Goal: Information Seeking & Learning: Learn about a topic

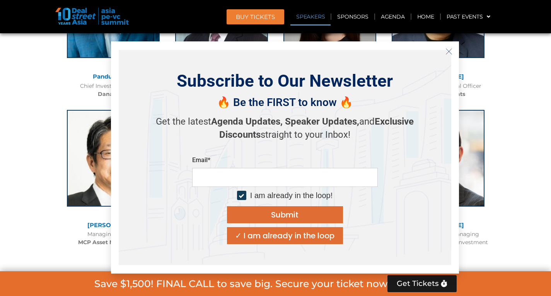
scroll to position [945, 0]
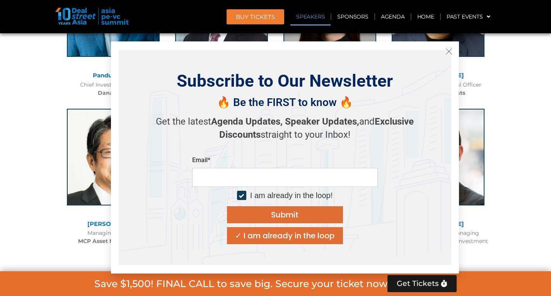
click at [451, 54] on icon "Close" at bounding box center [448, 51] width 7 height 7
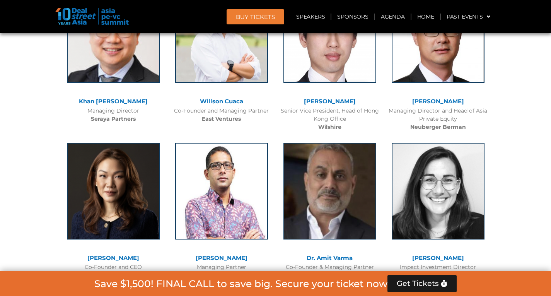
scroll to position [1874, 0]
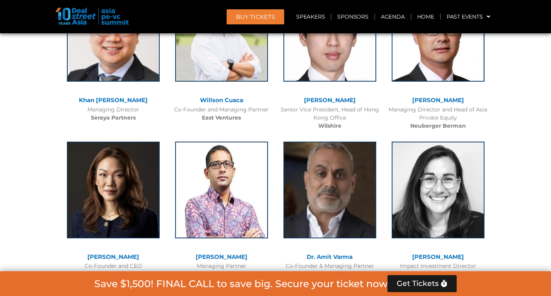
click at [412, 124] on b "Neuberger Berman" at bounding box center [438, 125] width 56 height 7
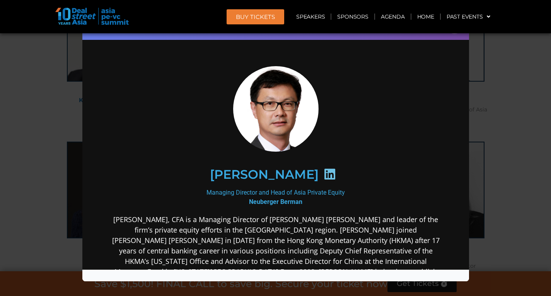
scroll to position [0, 0]
click at [492, 138] on div "Speaker Profile ×" at bounding box center [275, 148] width 551 height 296
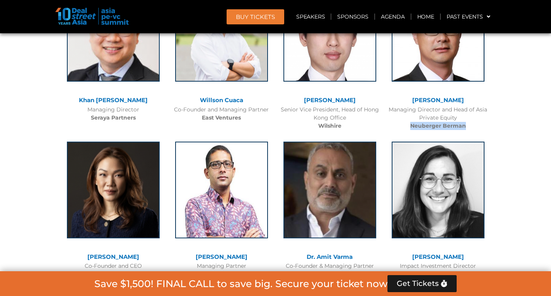
drag, startPoint x: 466, startPoint y: 125, endPoint x: 410, endPoint y: 122, distance: 56.1
click at [410, 122] on div "Managing Director and Head of Asia Private Equity [PERSON_NAME] [PERSON_NAME]" at bounding box center [438, 117] width 100 height 24
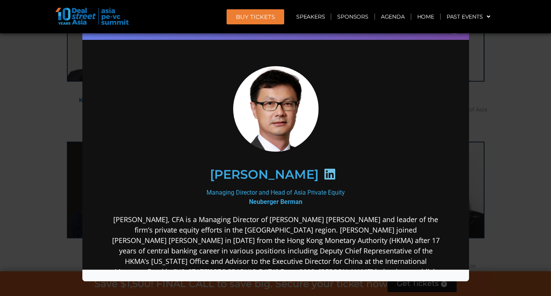
click at [501, 123] on div "Speaker Profile ×" at bounding box center [275, 148] width 551 height 296
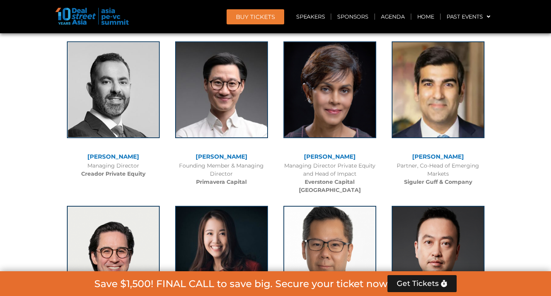
scroll to position [2287, 0]
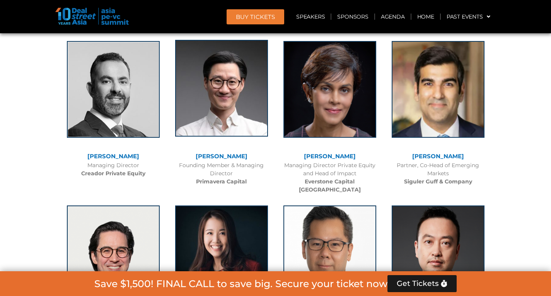
click at [194, 76] on img at bounding box center [221, 88] width 93 height 97
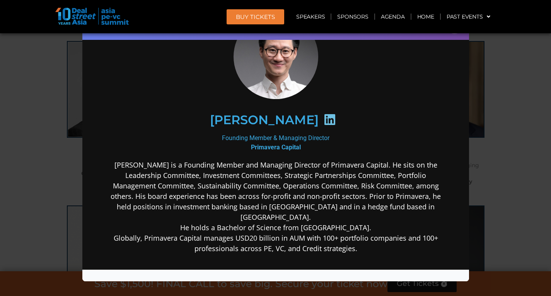
scroll to position [50, 0]
click at [58, 153] on div "Speaker Profile ×" at bounding box center [275, 148] width 551 height 296
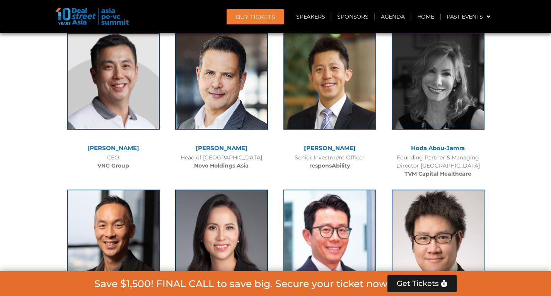
scroll to position [3085, 0]
click at [321, 162] on b "responsAbility" at bounding box center [329, 165] width 41 height 7
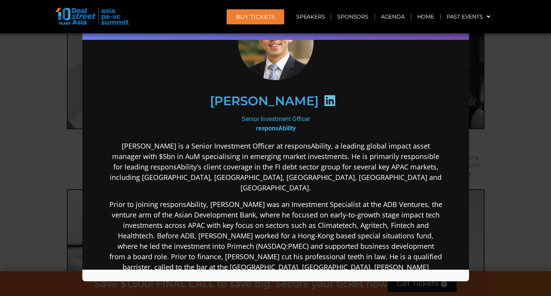
scroll to position [60, 0]
click at [19, 102] on div "Speaker Profile ×" at bounding box center [275, 148] width 551 height 296
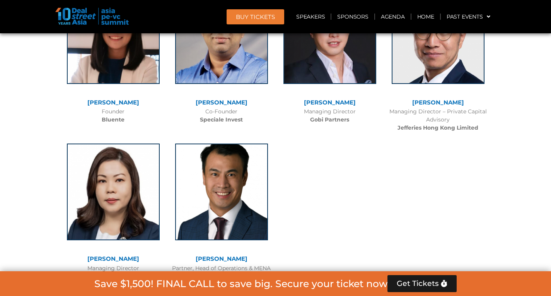
scroll to position [5053, 0]
